Goal: Transaction & Acquisition: Purchase product/service

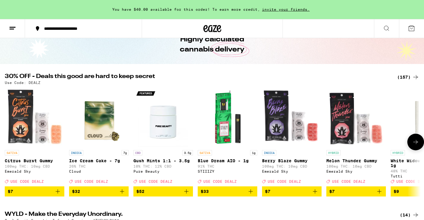
click at [57, 195] on icon "Add to bag" at bounding box center [57, 191] width 7 height 7
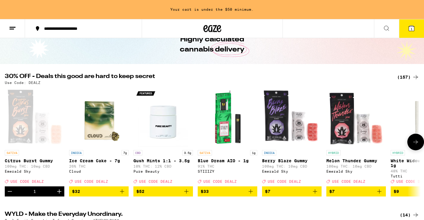
click at [379, 195] on icon "Add to bag" at bounding box center [379, 191] width 7 height 7
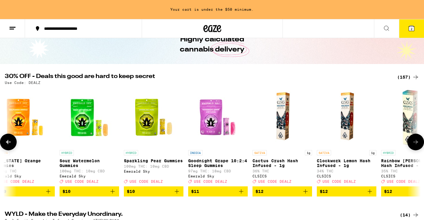
scroll to position [0, 538]
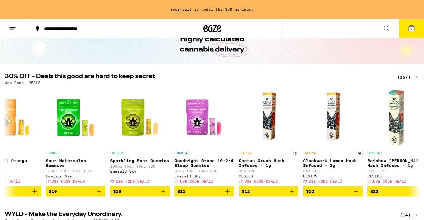
click at [406, 80] on div "(157)" at bounding box center [408, 77] width 22 height 7
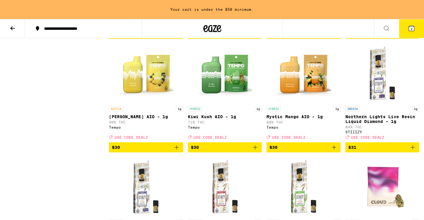
scroll to position [2845, 0]
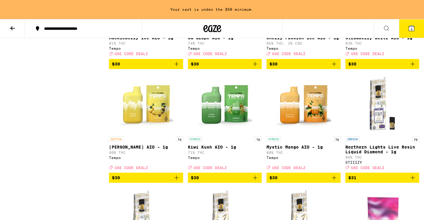
click at [254, 68] on icon "Add to bag" at bounding box center [255, 63] width 7 height 7
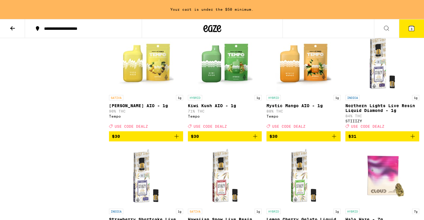
scroll to position [2926, 0]
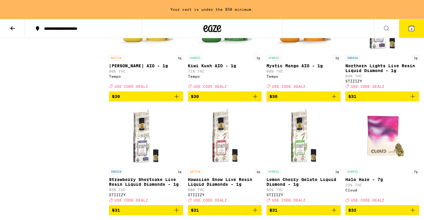
click at [175, 100] on icon "Add to bag" at bounding box center [176, 96] width 7 height 7
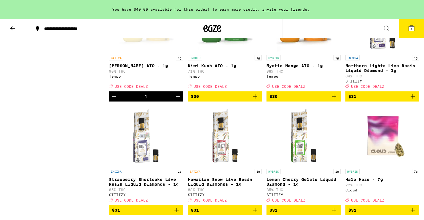
click at [336, 100] on icon "Add to bag" at bounding box center [334, 96] width 7 height 7
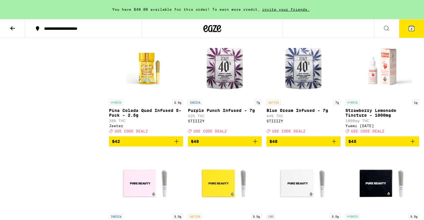
scroll to position [4021, 0]
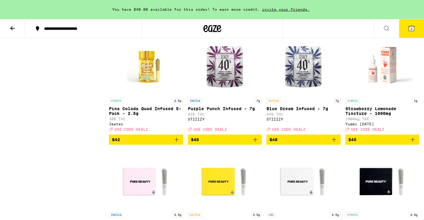
click at [414, 29] on icon "Add to bag" at bounding box center [412, 25] width 7 height 7
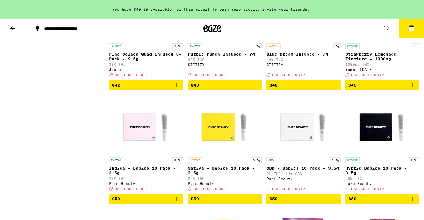
scroll to position [4076, 0]
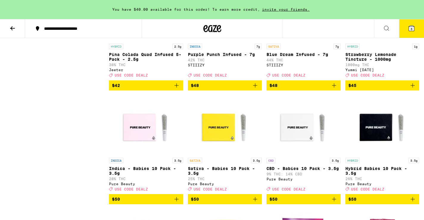
click at [177, 89] on icon "Add to bag" at bounding box center [176, 85] width 7 height 7
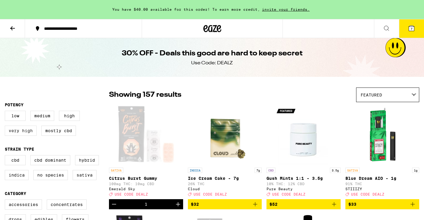
scroll to position [123, 0]
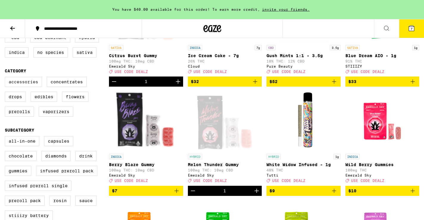
click at [26, 84] on label "Accessories" at bounding box center [23, 82] width 37 height 10
click at [6, 78] on input "Accessories" at bounding box center [6, 78] width 0 height 0
checkbox input "true"
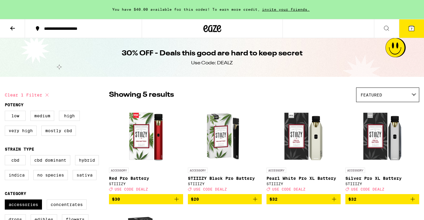
click at [411, 31] on icon at bounding box center [411, 28] width 7 height 7
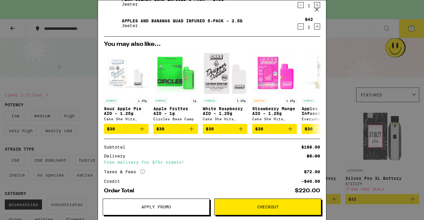
scroll to position [185, 0]
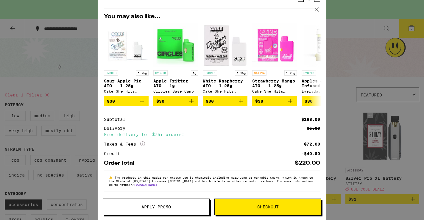
click at [145, 211] on button "Apply Promo" at bounding box center [156, 207] width 107 height 17
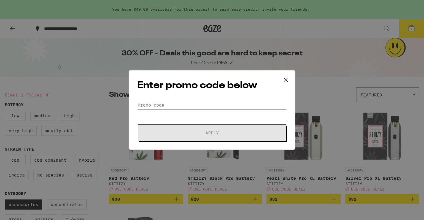
click at [229, 105] on input "Promo Code" at bounding box center [212, 105] width 150 height 9
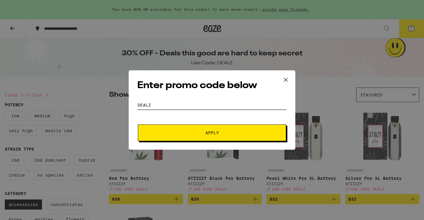
type input "DEALZ"
click at [239, 135] on span "Apply" at bounding box center [211, 133] width 107 height 4
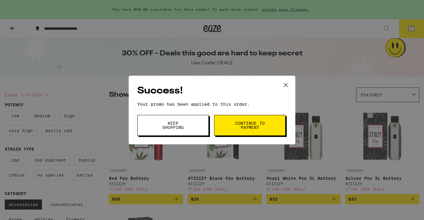
click at [239, 135] on button "Continue to payment" at bounding box center [249, 125] width 71 height 21
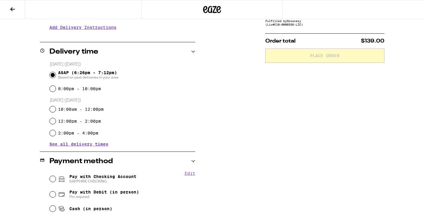
scroll to position [126, 0]
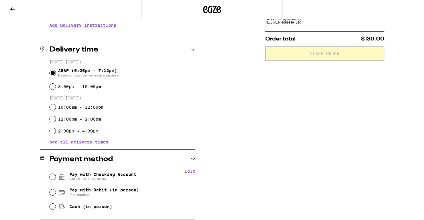
click at [123, 176] on span "Pay with Checking Account SAPPHIRE CHECKING" at bounding box center [102, 177] width 67 height 10
click at [56, 176] on input "Pay with Checking Account SAPPHIRE CHECKING" at bounding box center [53, 177] width 6 height 6
radio input "true"
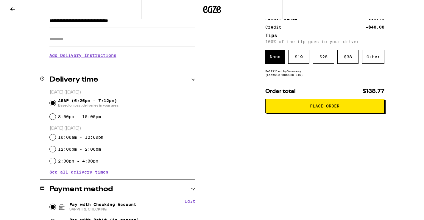
scroll to position [110, 0]
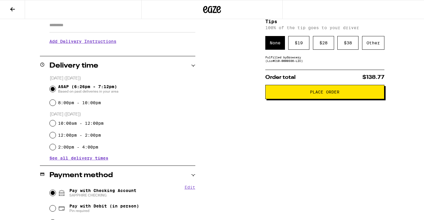
click at [340, 94] on span "Place Order" at bounding box center [324, 92] width 109 height 4
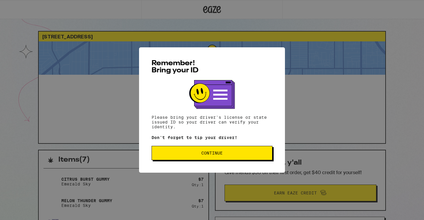
click at [220, 158] on button "Continue" at bounding box center [212, 153] width 121 height 14
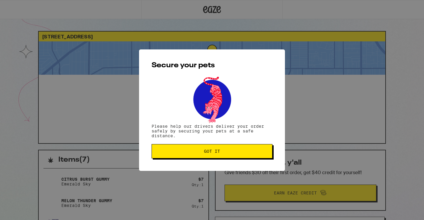
click at [214, 153] on span "Got it" at bounding box center [212, 151] width 16 height 4
